Goal: Task Accomplishment & Management: Manage account settings

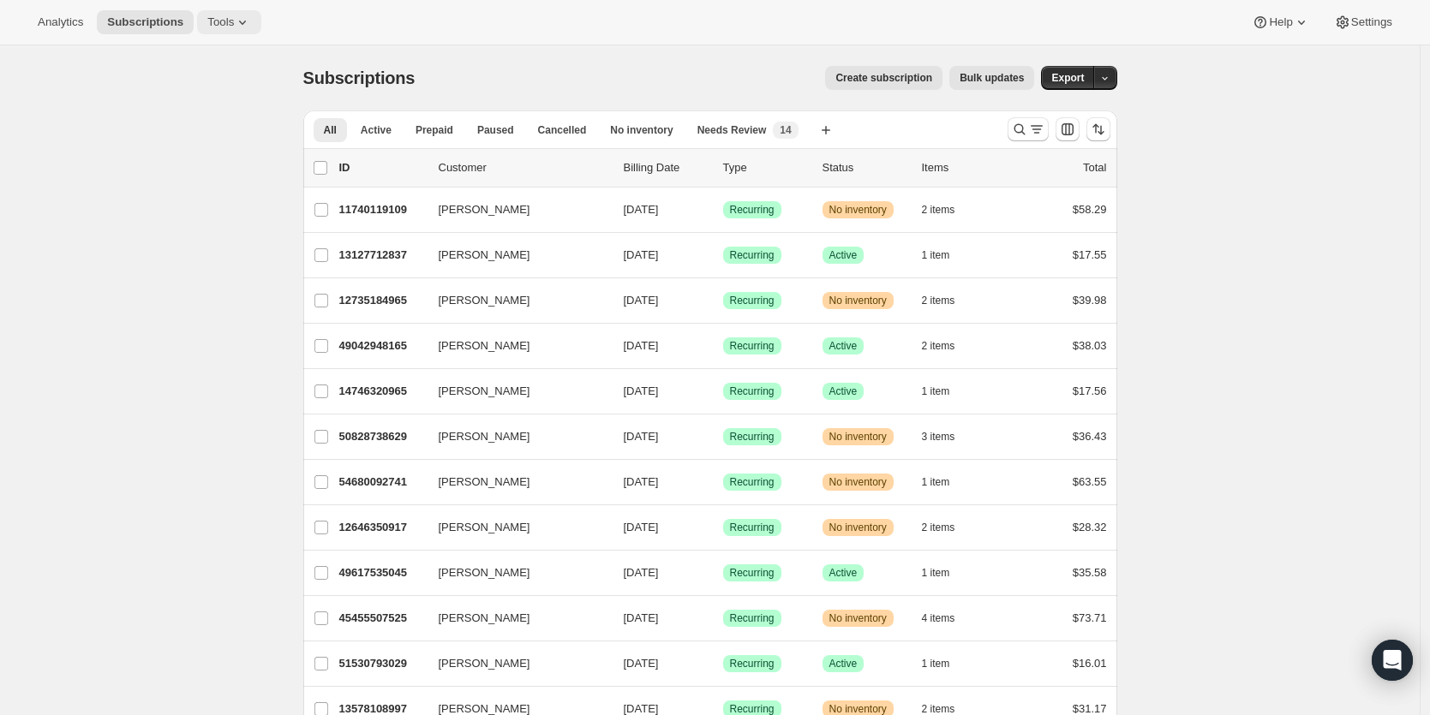
click at [224, 24] on span "Tools" at bounding box center [220, 22] width 27 height 14
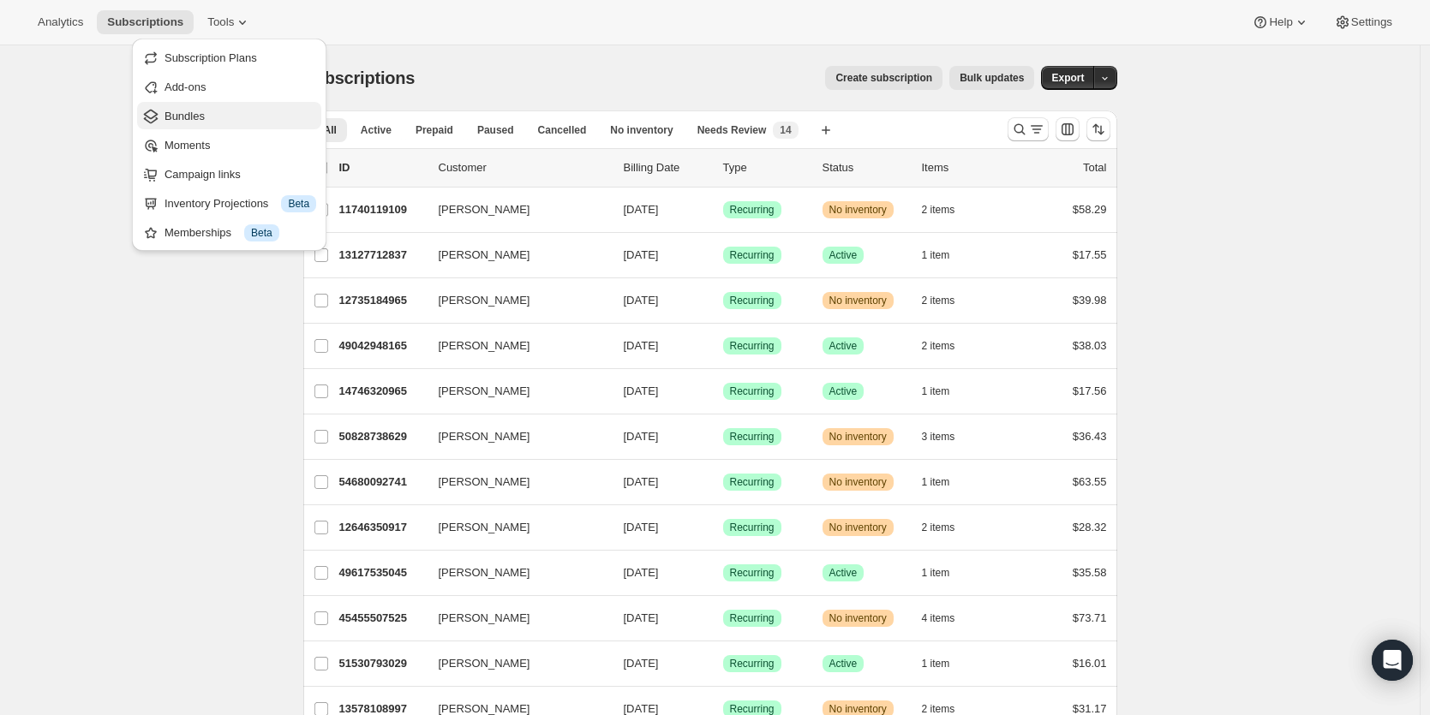
click at [200, 120] on span "Bundles" at bounding box center [184, 116] width 40 height 13
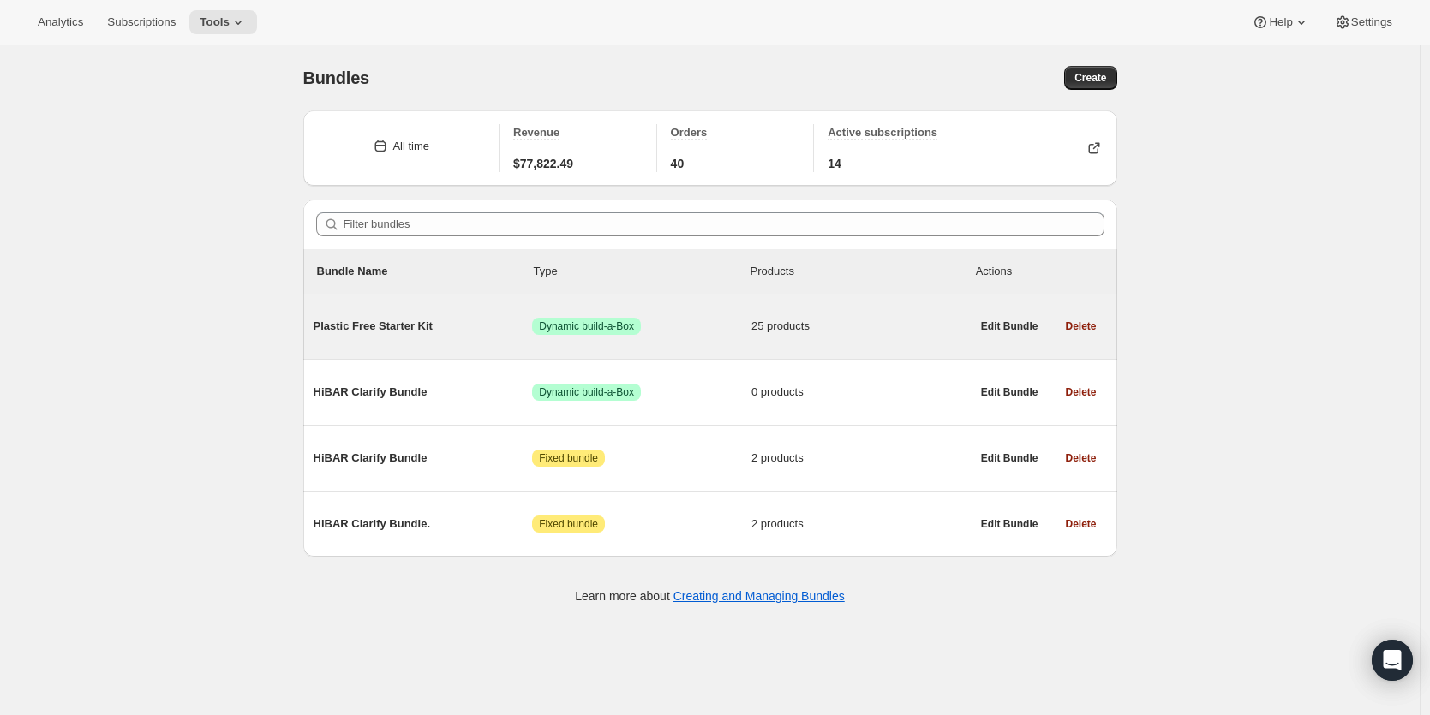
click at [388, 322] on span "Plastic Free Starter Kit" at bounding box center [423, 326] width 219 height 17
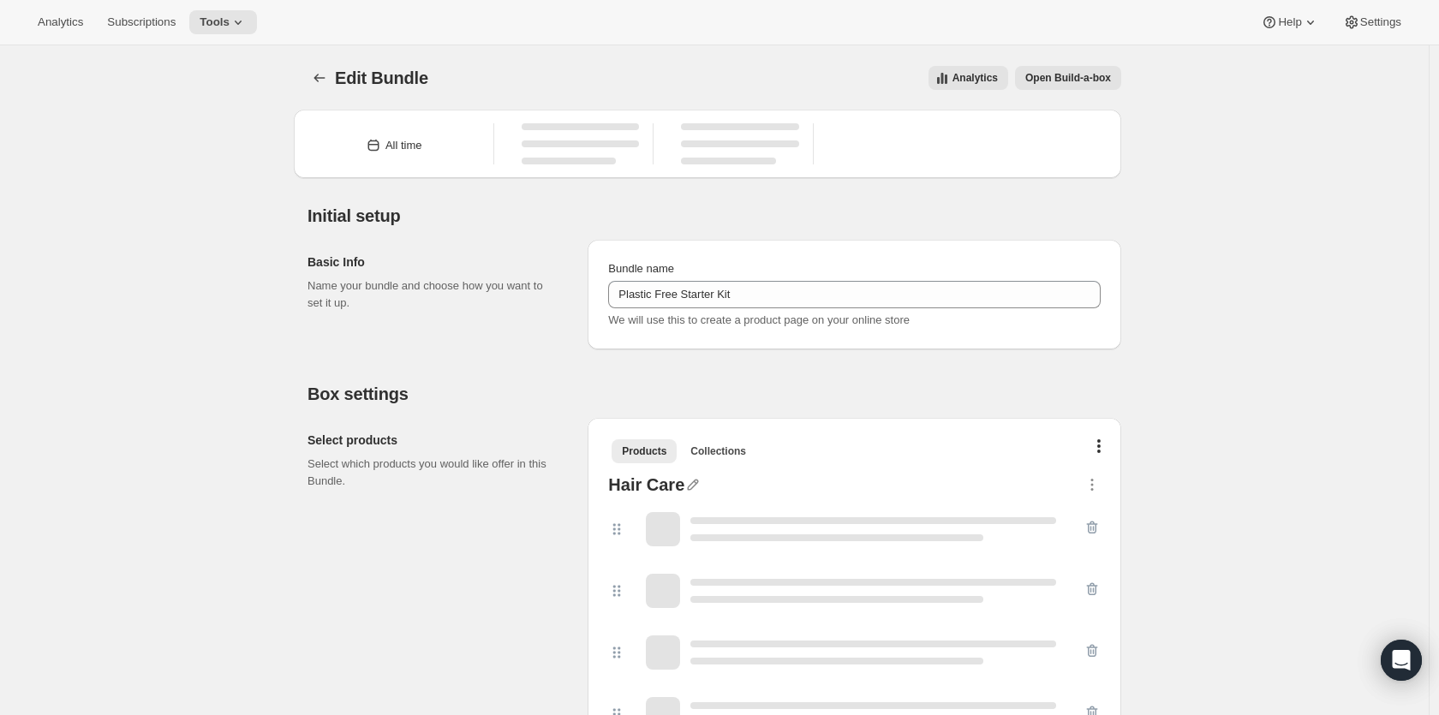
type input "Plastic Free Starter Kit"
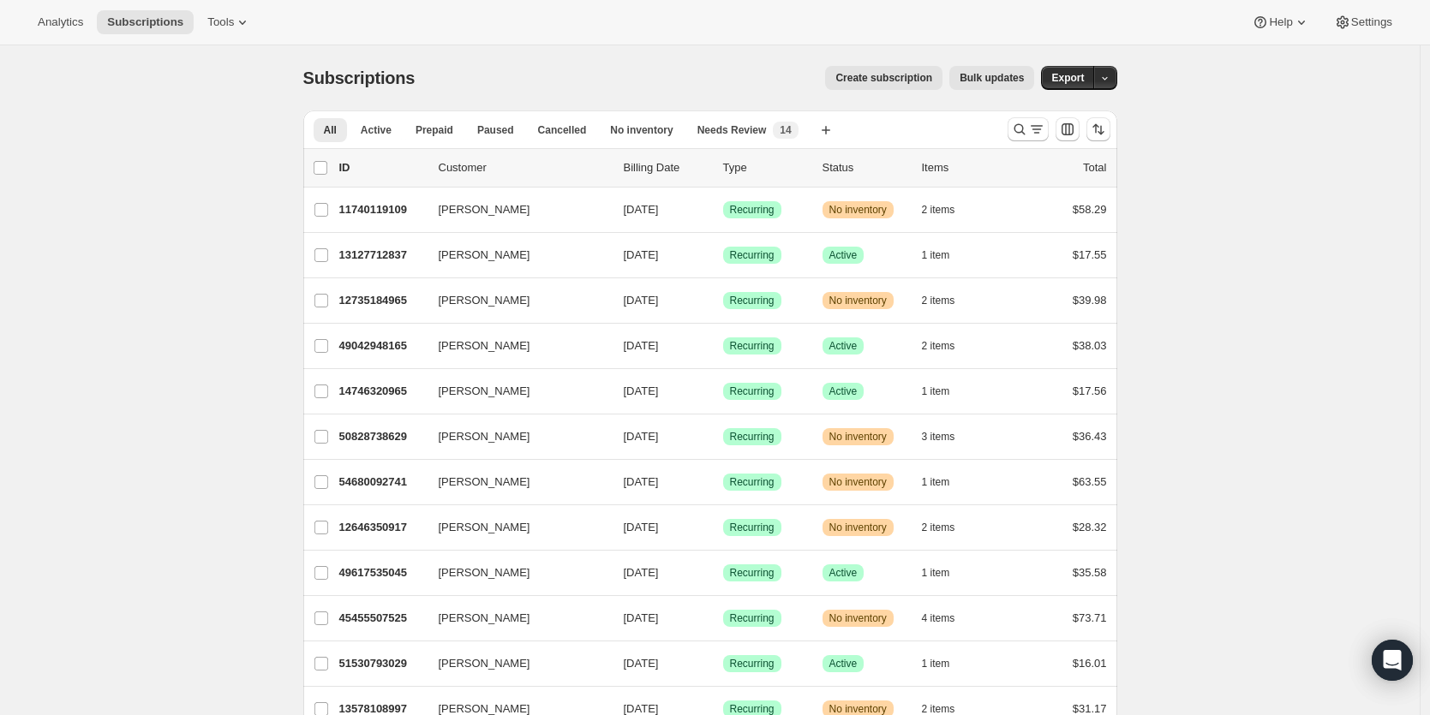
click at [227, 21] on span "Tools" at bounding box center [220, 22] width 27 height 14
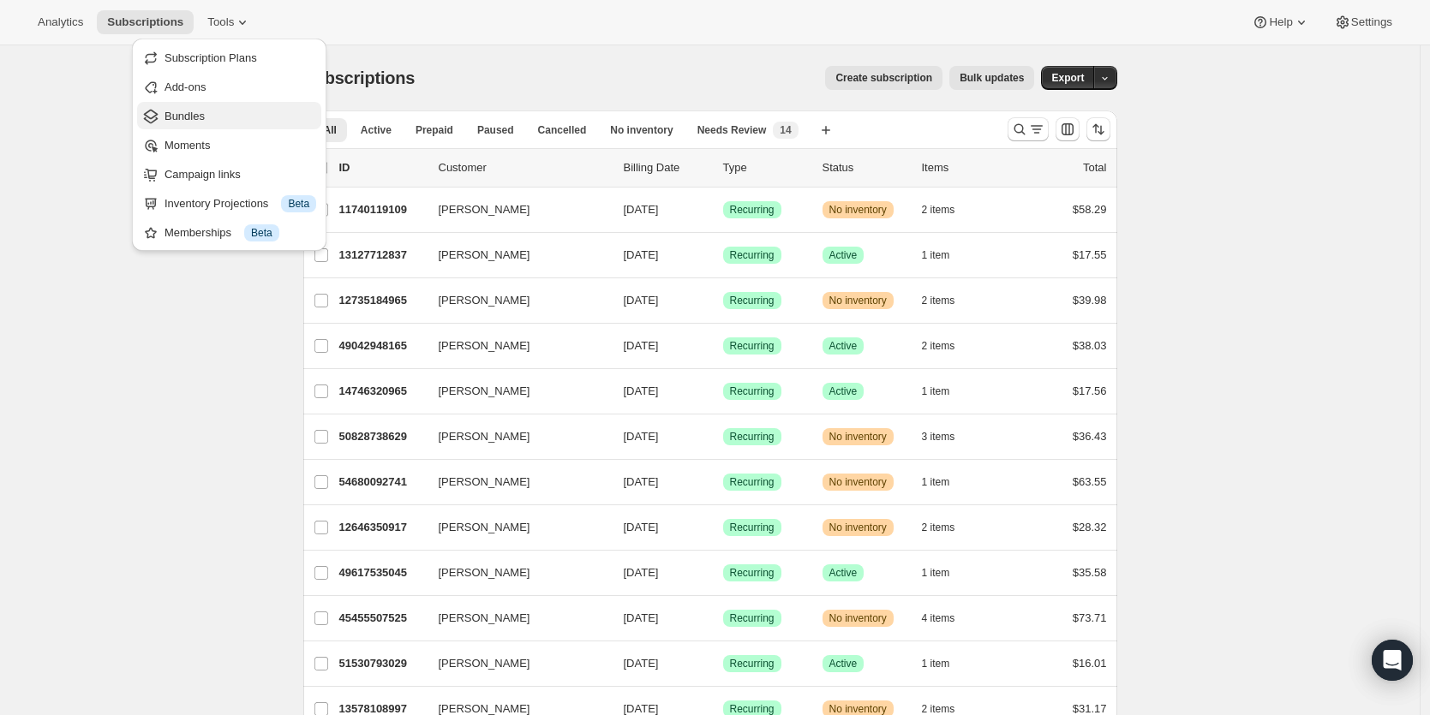
click at [218, 113] on span "Bundles" at bounding box center [240, 116] width 152 height 17
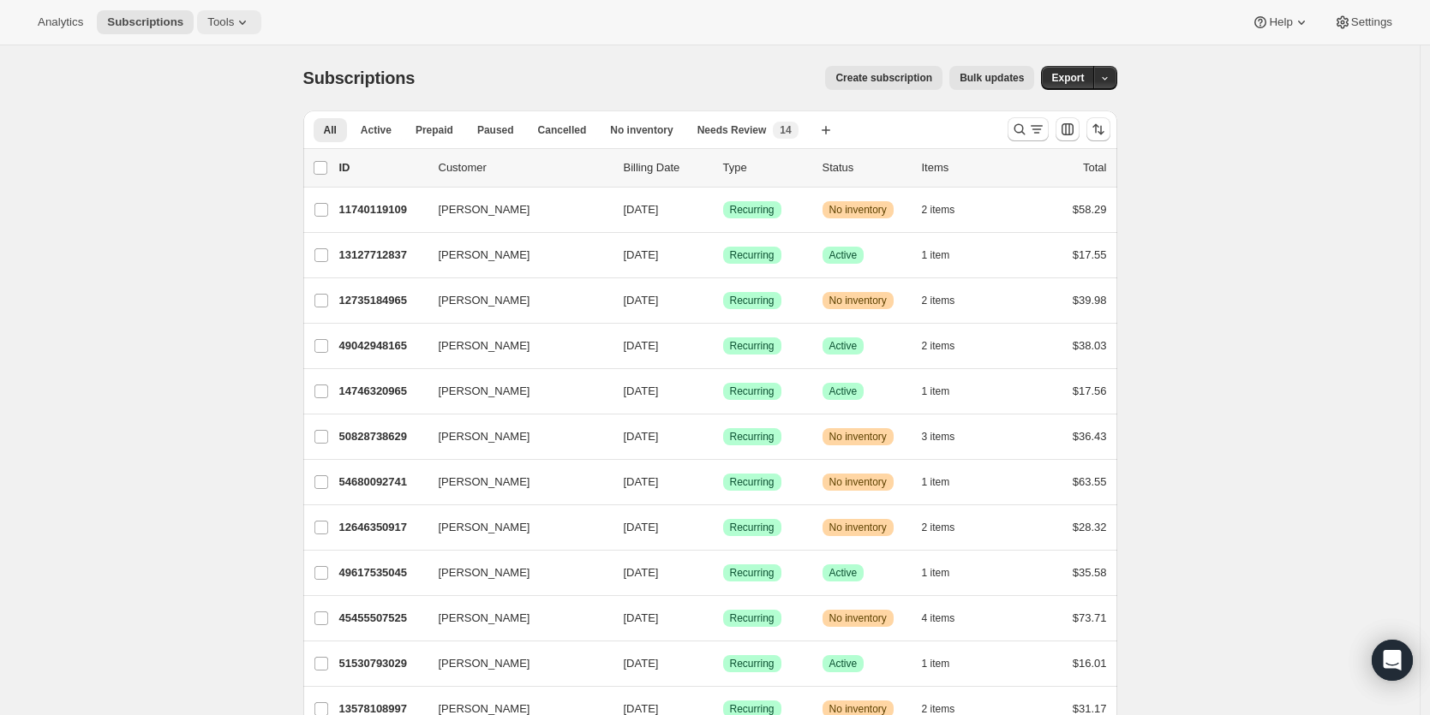
click at [241, 21] on icon at bounding box center [242, 22] width 17 height 17
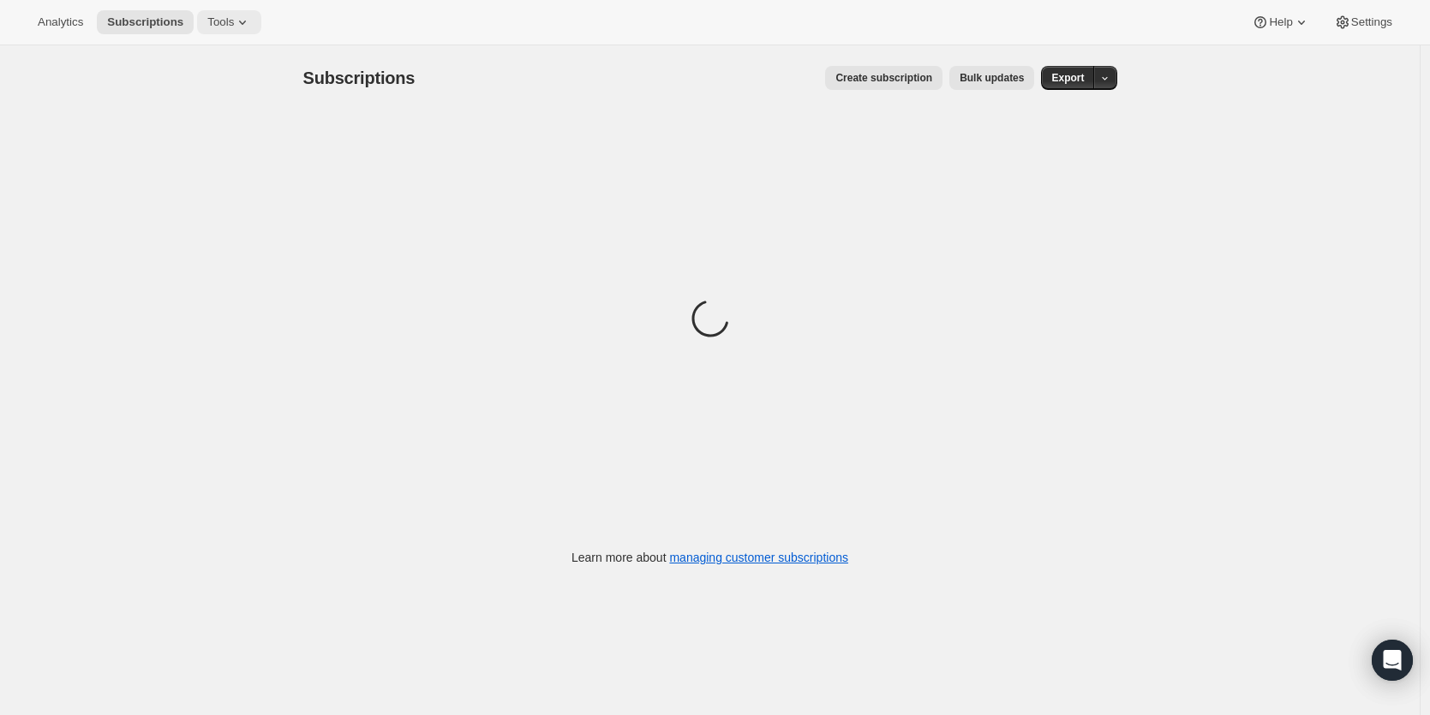
click at [224, 22] on span "Tools" at bounding box center [220, 22] width 27 height 14
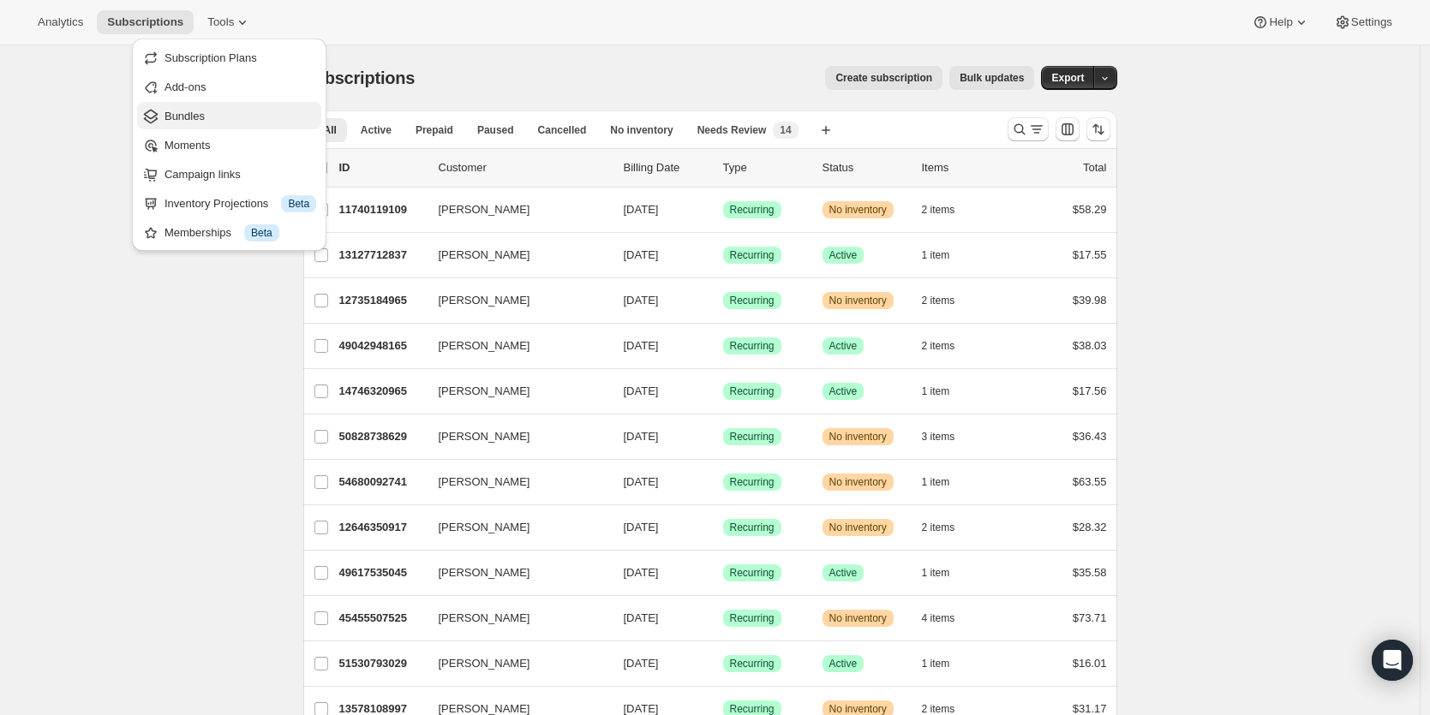
click at [226, 118] on span "Bundles" at bounding box center [240, 116] width 152 height 17
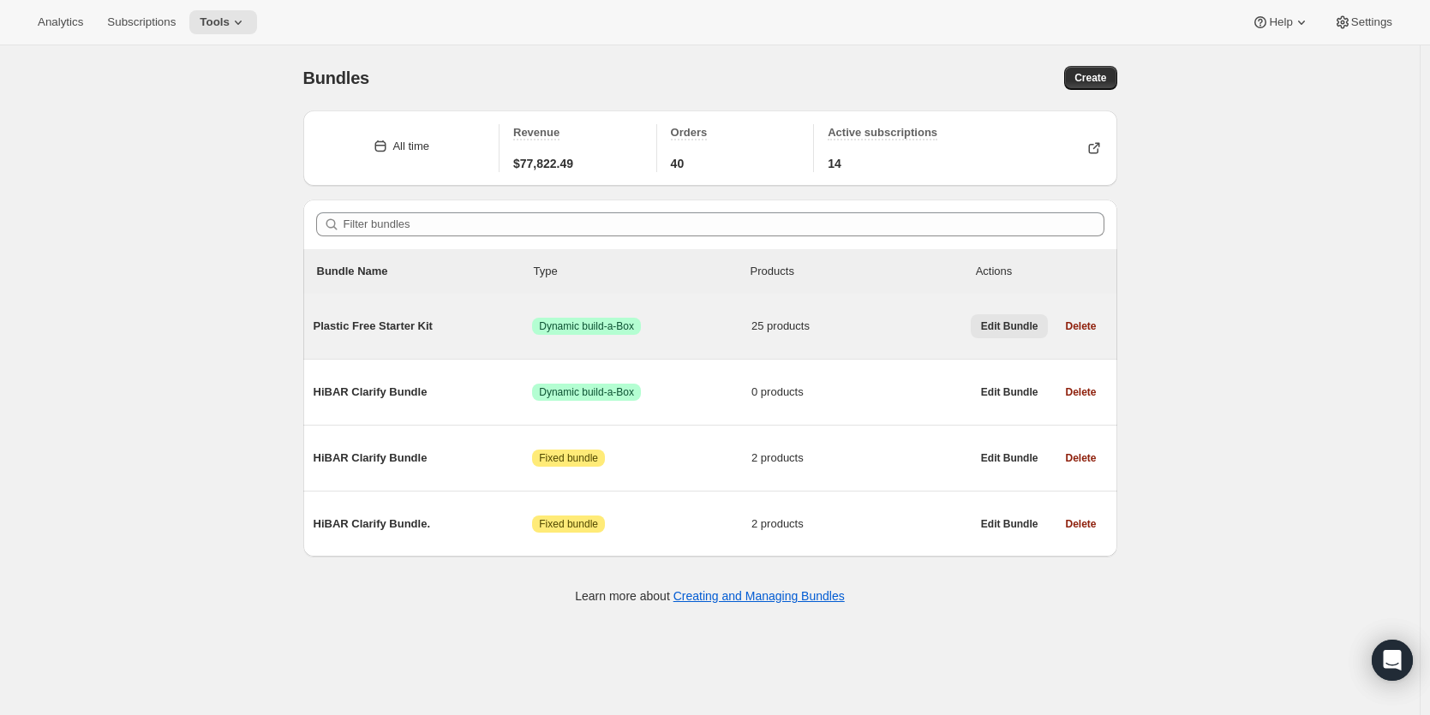
click at [1024, 327] on span "Edit Bundle" at bounding box center [1009, 327] width 57 height 14
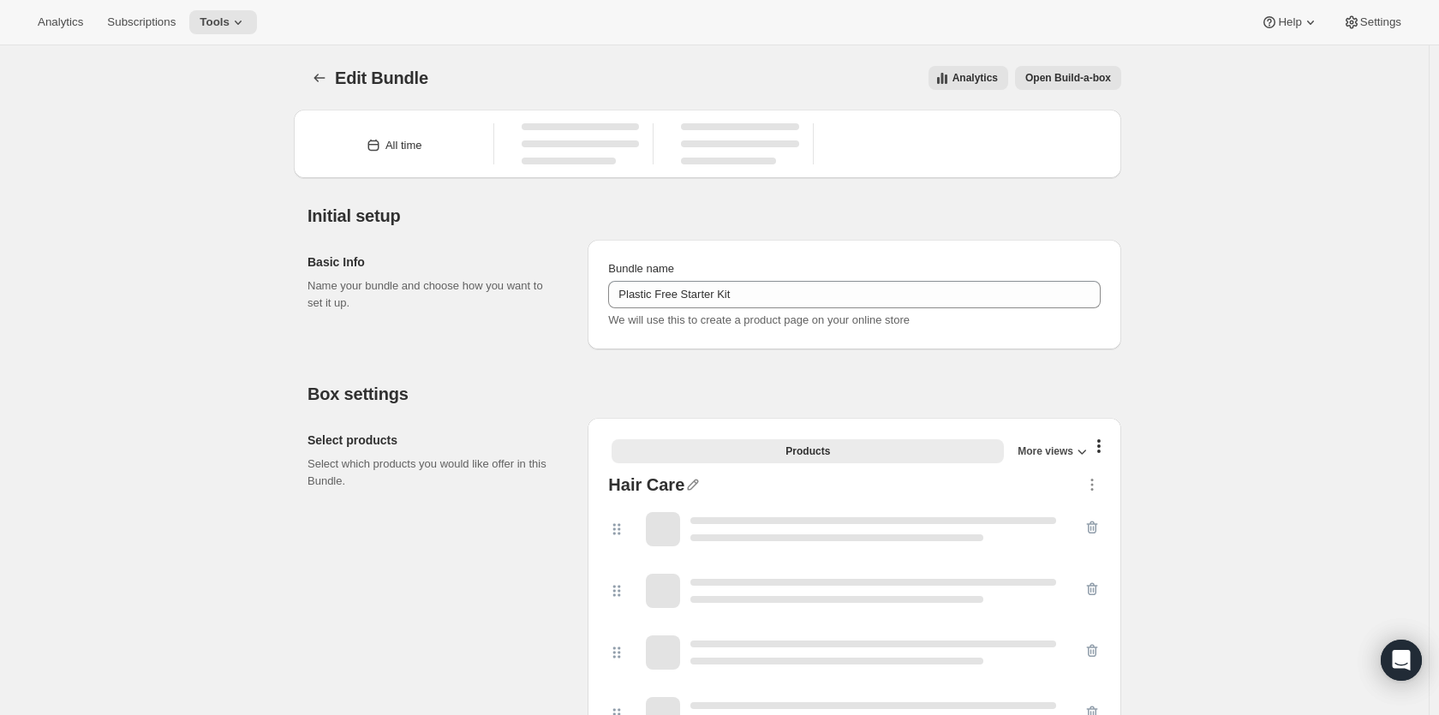
type input "Plastic Free Starter Kit"
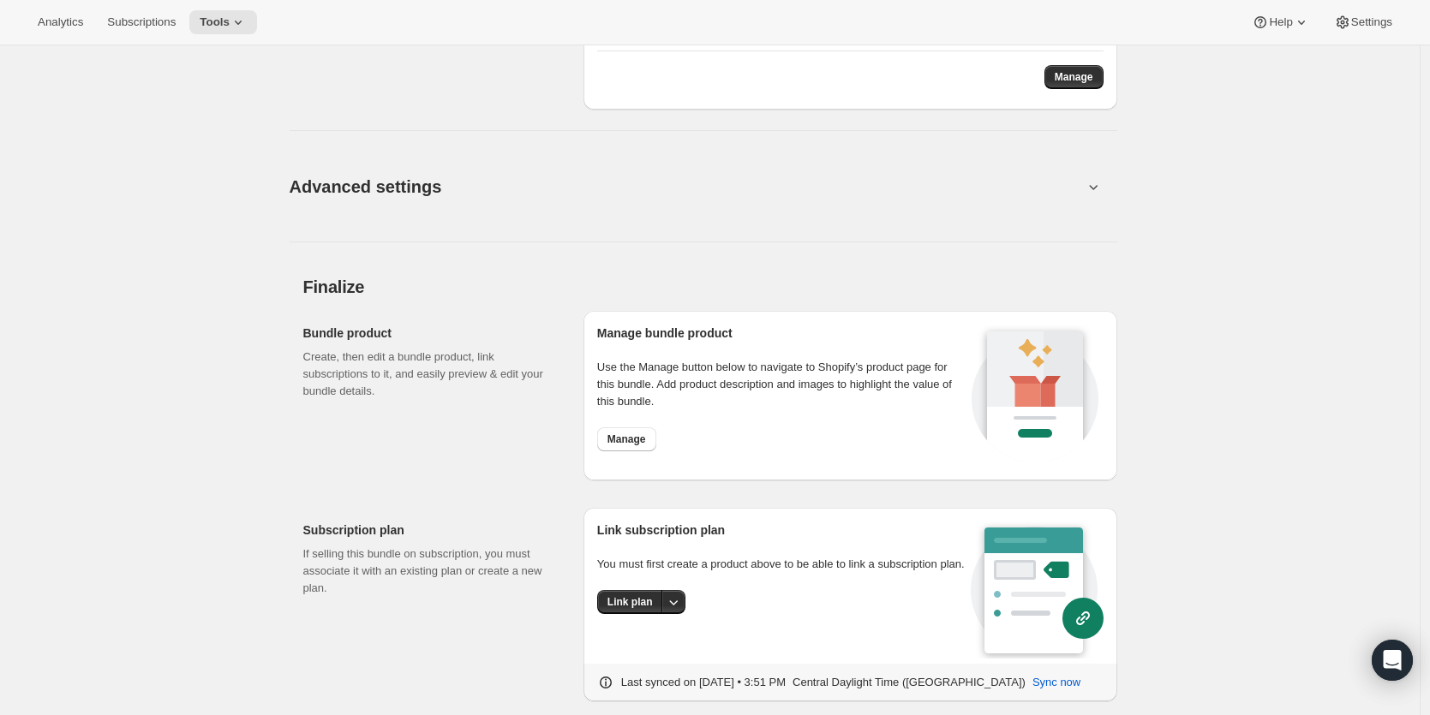
scroll to position [3097, 0]
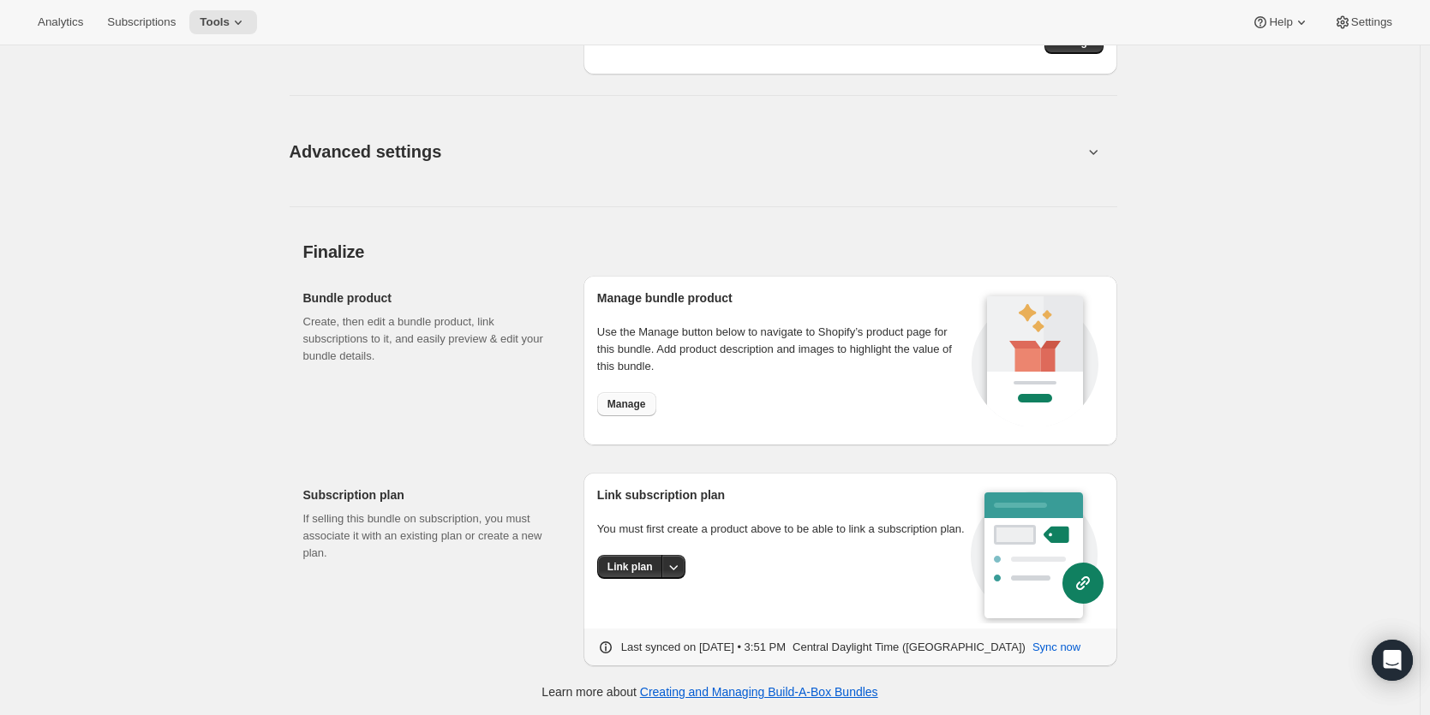
click at [629, 409] on span "Manage" at bounding box center [626, 404] width 39 height 14
click at [1400, 660] on icon "Open Intercom Messenger" at bounding box center [1392, 660] width 22 height 22
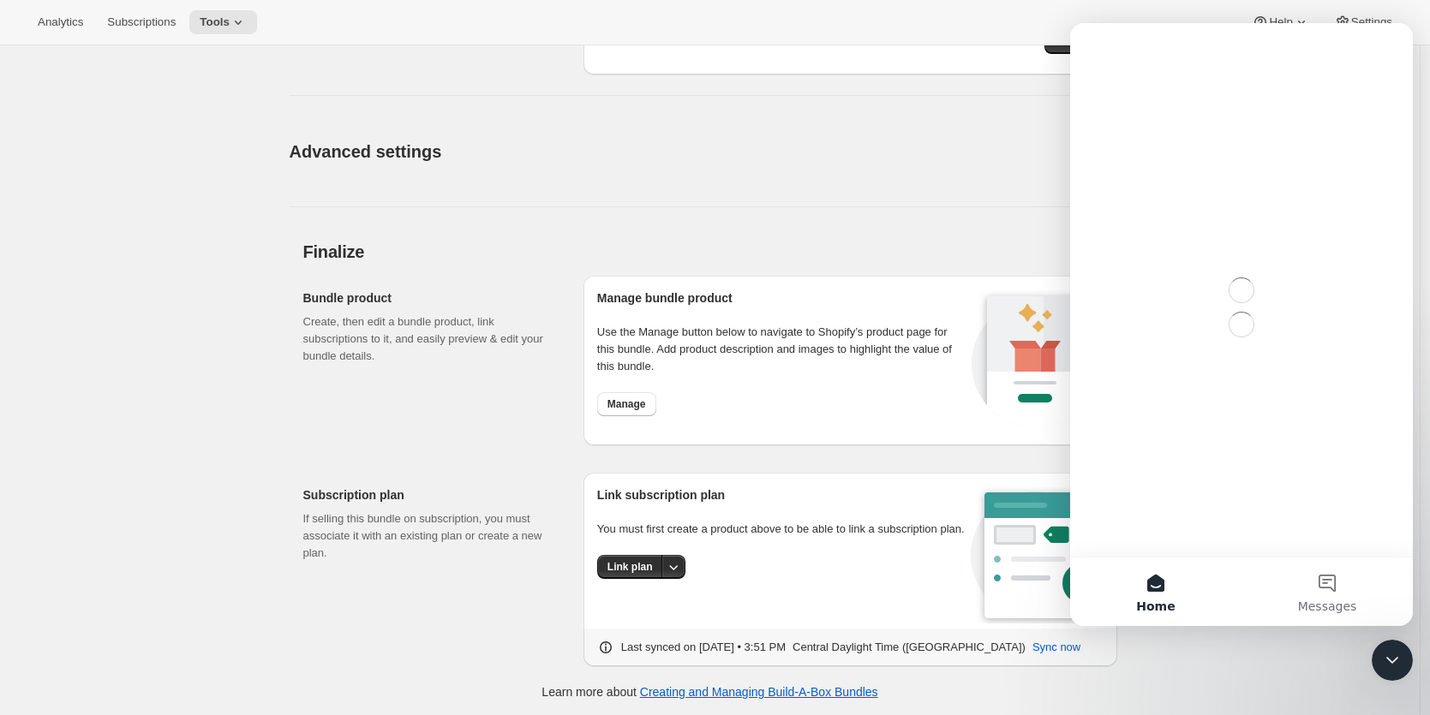
scroll to position [0, 0]
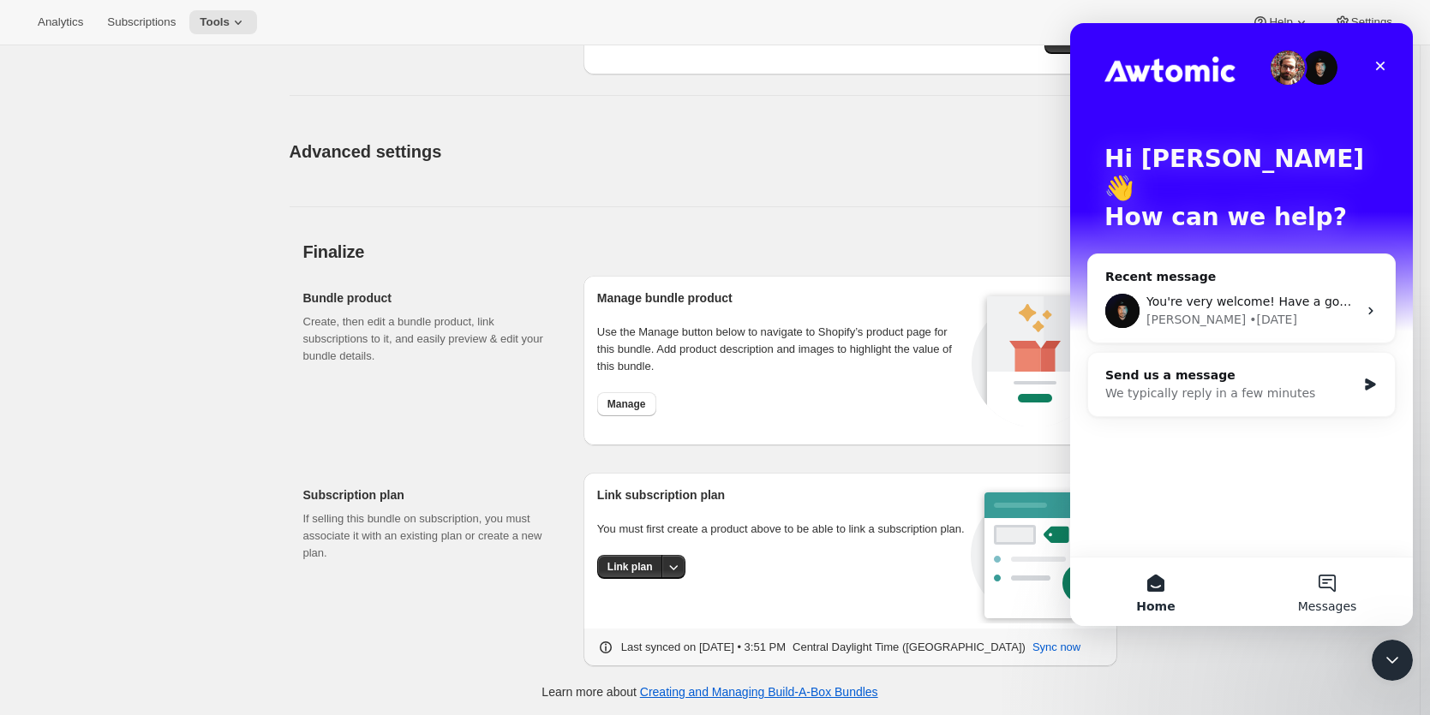
click at [1330, 586] on button "Messages" at bounding box center [1326, 592] width 171 height 69
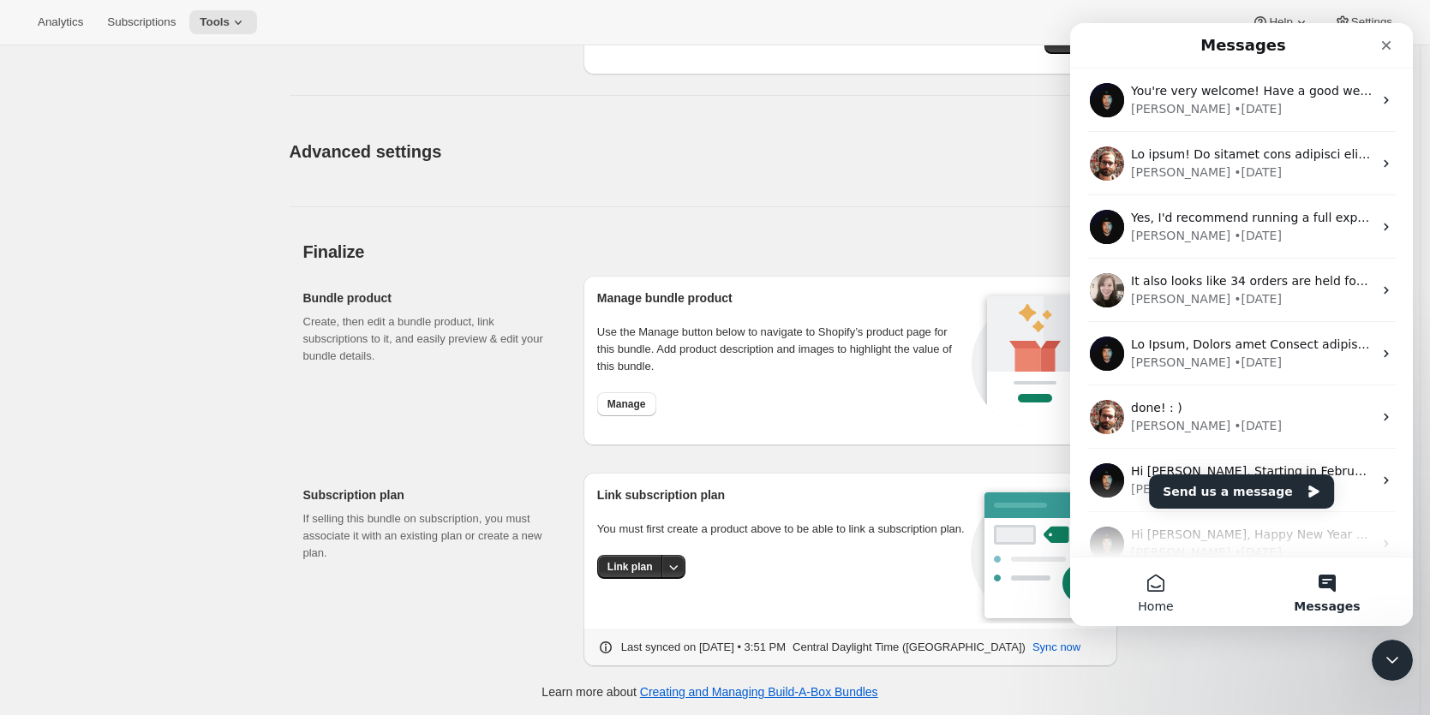
click at [1147, 587] on button "Home" at bounding box center [1155, 592] width 171 height 69
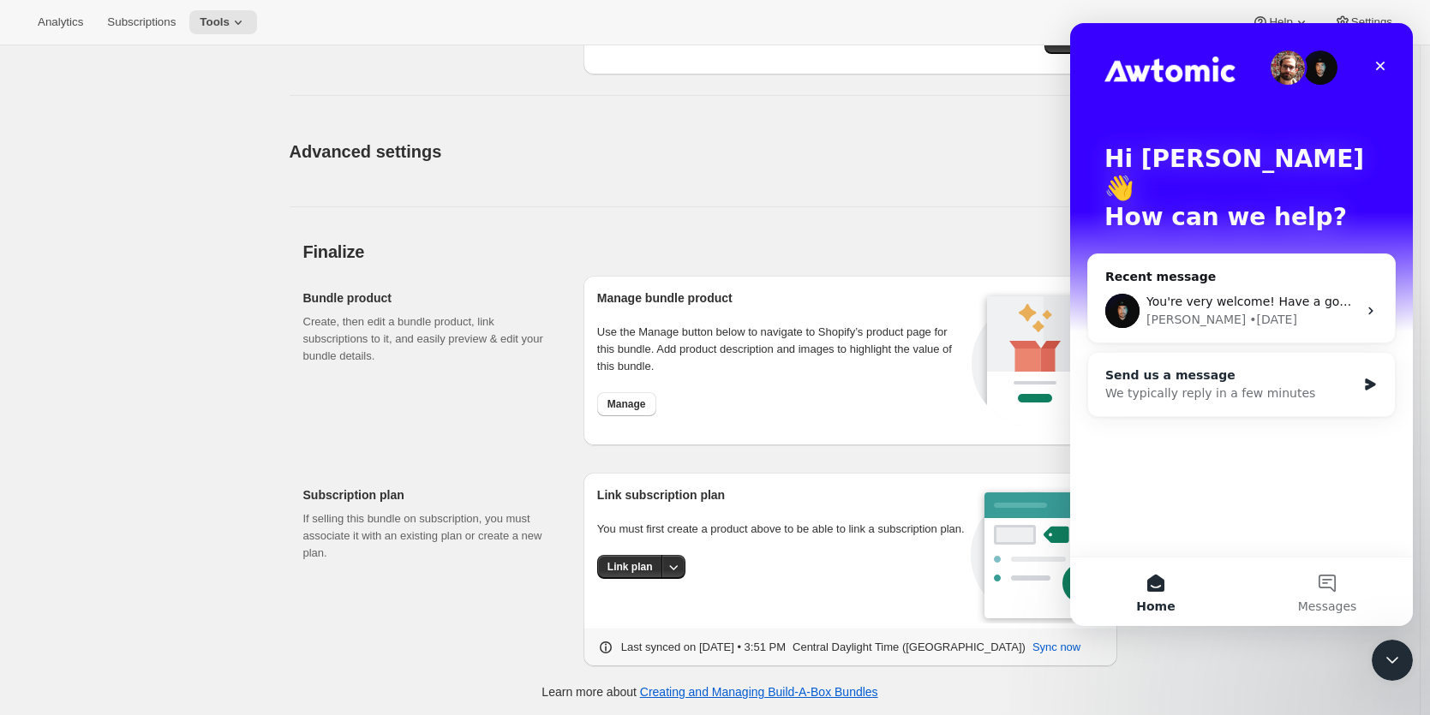
click at [1349, 367] on div "Send us a message" at bounding box center [1230, 376] width 251 height 18
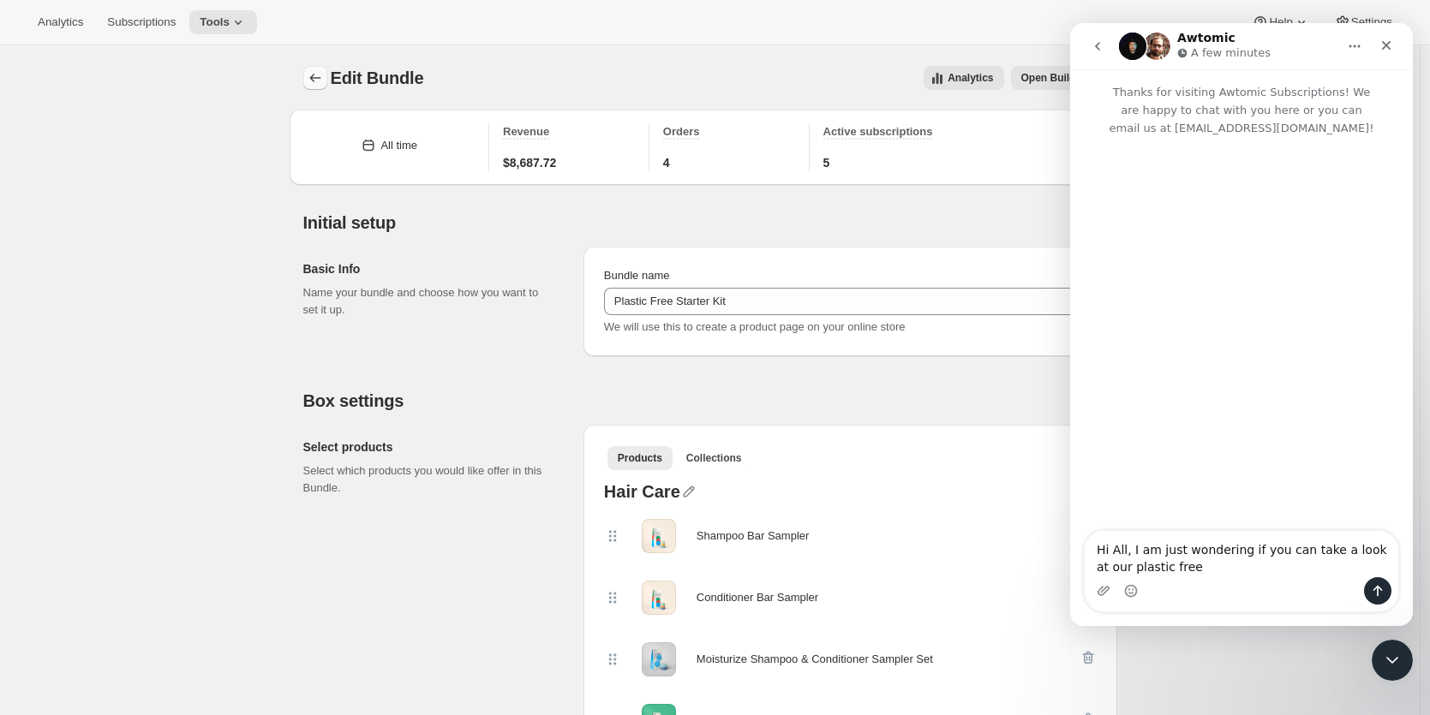
click at [318, 78] on icon "Bundles" at bounding box center [314, 78] width 11 height 9
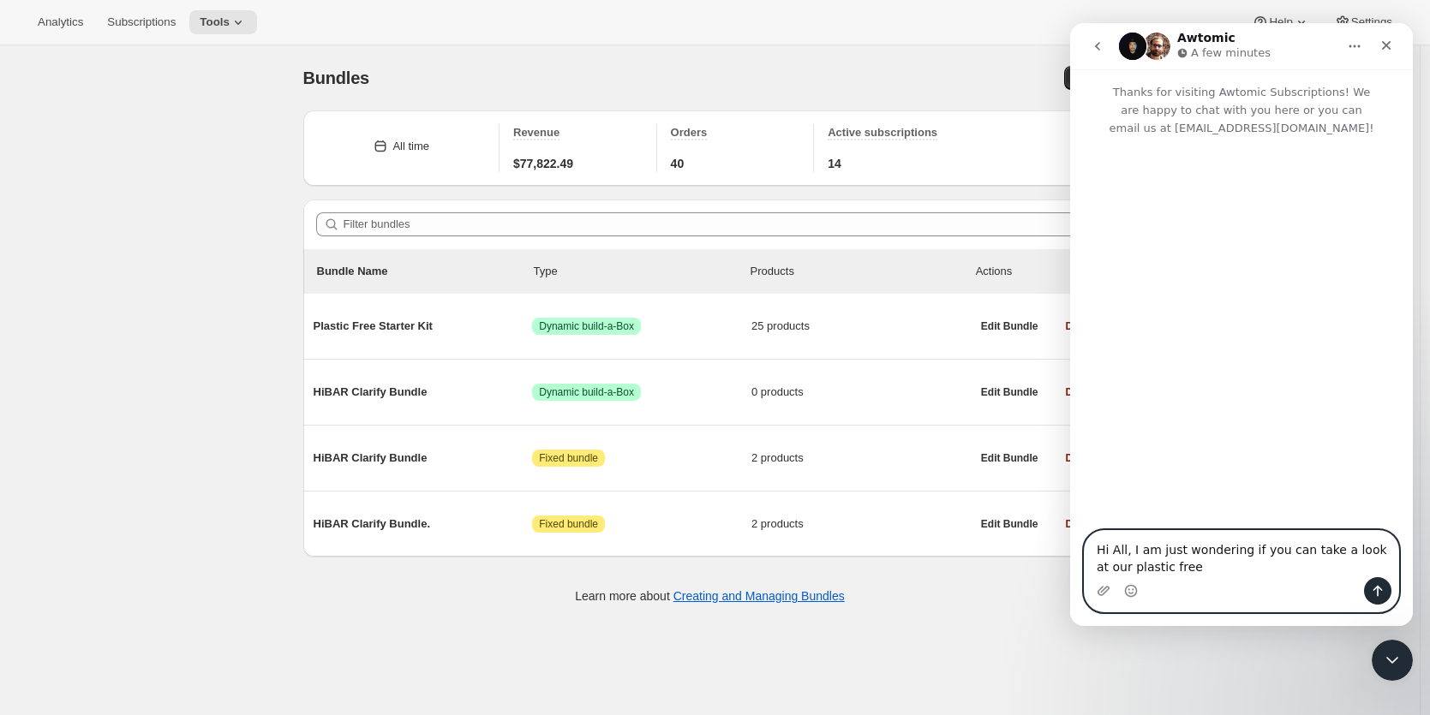
click at [1199, 570] on textarea "Hi All, I am just wondering if you can take a look at our plastic free" at bounding box center [1241, 554] width 314 height 46
type textarea "Hi All, I am just wondering if you can take a look at our plastic free starter …"
